Goal: Check status: Check status

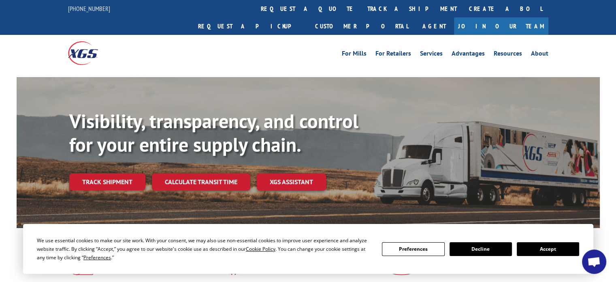
click at [114, 176] on div "Visibility, transparency, and control for your entire supply chain. Track shipm…" at bounding box center [334, 165] width 531 height 113
click at [114, 173] on link "Track shipment" at bounding box center [107, 181] width 76 height 17
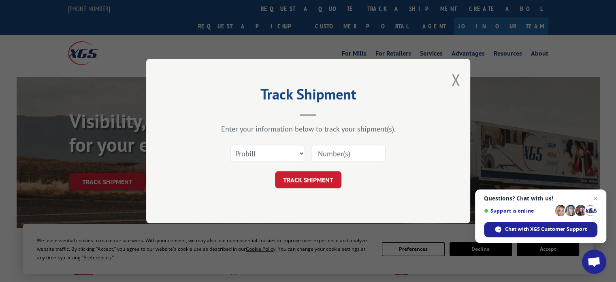
click at [347, 154] on input at bounding box center [348, 153] width 75 height 17
paste input "17603831"
type input "17603831"
click at [302, 175] on button "TRACK SHIPMENT" at bounding box center [308, 179] width 66 height 17
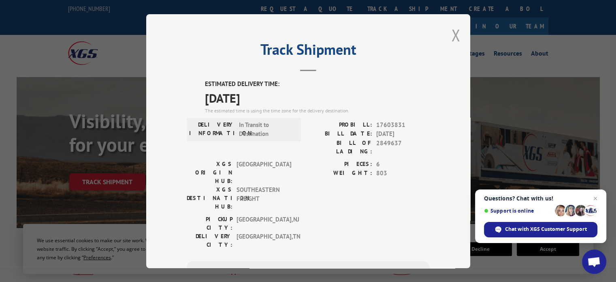
click at [455, 35] on button "Close modal" at bounding box center [455, 34] width 9 height 21
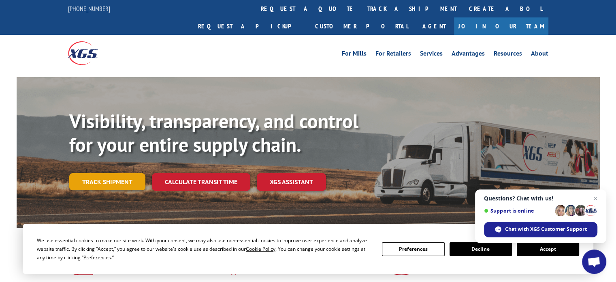
click at [120, 173] on link "Track shipment" at bounding box center [107, 181] width 76 height 17
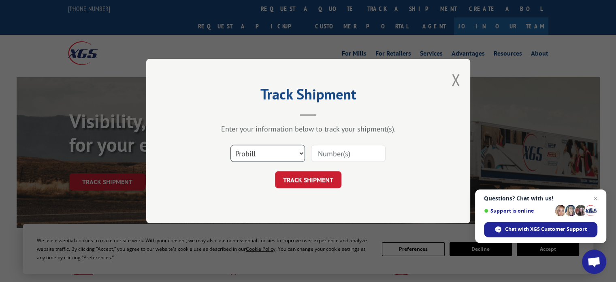
click at [290, 155] on select "Select category... Probill BOL PO" at bounding box center [268, 153] width 75 height 17
select select "bol"
click at [231, 145] on select "Select category... Probill BOL PO" at bounding box center [268, 153] width 75 height 17
click at [336, 152] on input at bounding box center [348, 153] width 75 height 17
paste input "612879"
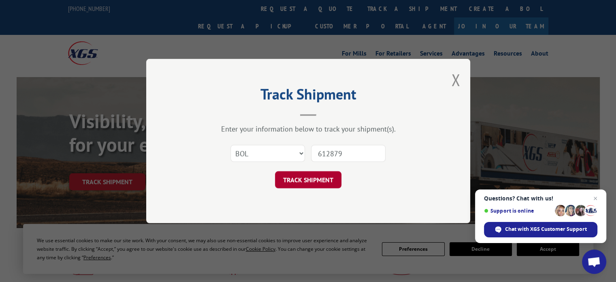
type input "612879"
click at [314, 183] on button "TRACK SHIPMENT" at bounding box center [308, 179] width 66 height 17
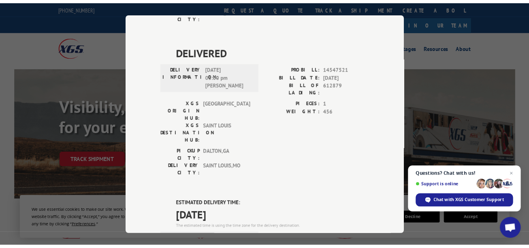
scroll to position [567, 0]
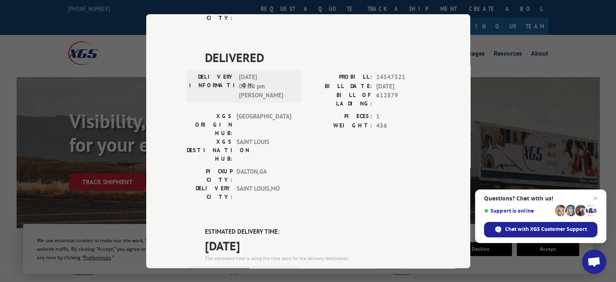
drag, startPoint x: 374, startPoint y: 79, endPoint x: 401, endPoint y: 78, distance: 27.2
click at [401, 267] on span "17603830" at bounding box center [402, 271] width 53 height 9
copy span "17603830"
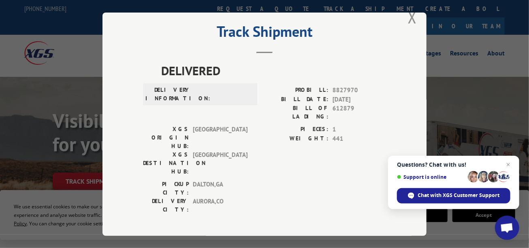
scroll to position [0, 0]
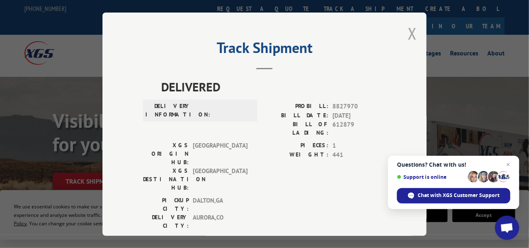
click at [411, 30] on button "Close modal" at bounding box center [412, 33] width 9 height 21
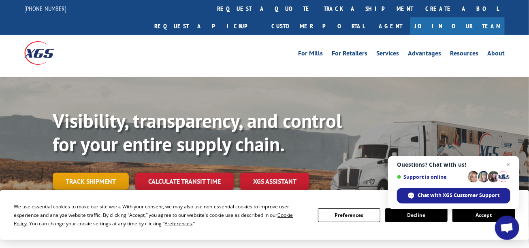
click at [99, 173] on link "Track shipment" at bounding box center [91, 181] width 76 height 17
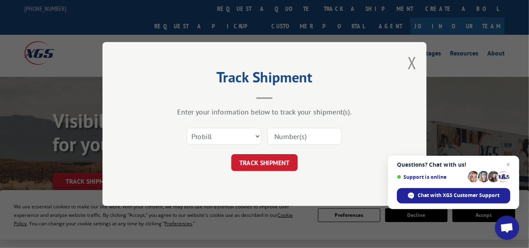
click at [305, 137] on input at bounding box center [304, 136] width 75 height 17
paste input "17603830"
type input "17603830"
click at [279, 165] on button "TRACK SHIPMENT" at bounding box center [264, 162] width 66 height 17
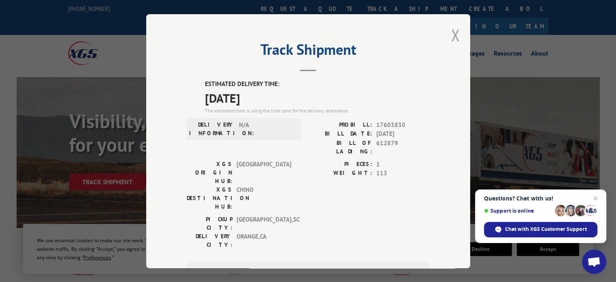
click at [453, 31] on button "Close modal" at bounding box center [455, 34] width 9 height 21
